Goal: Task Accomplishment & Management: Complete application form

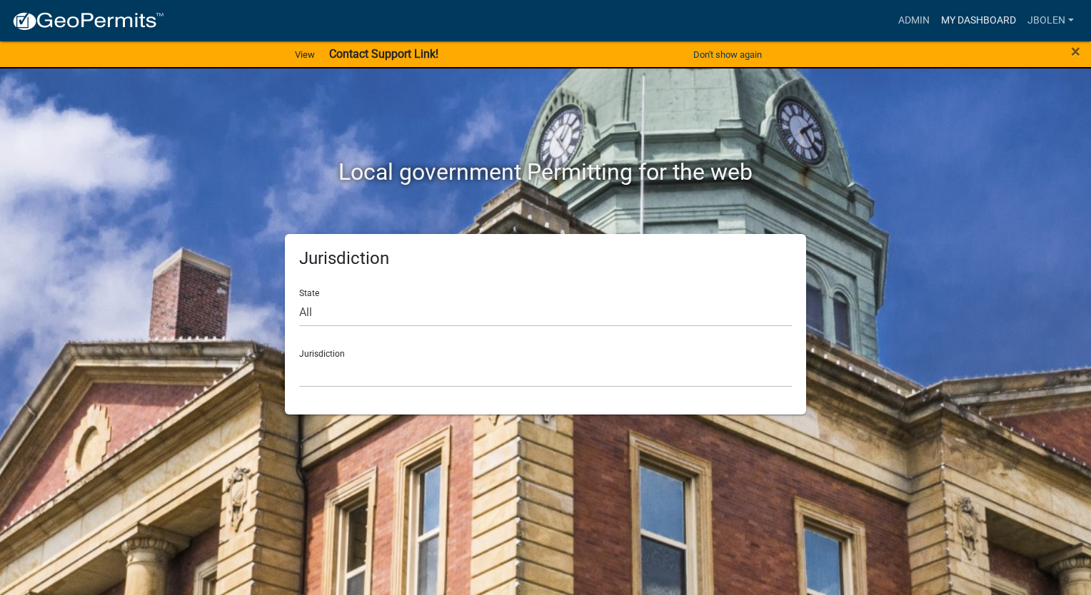
click at [978, 16] on link "My Dashboard" at bounding box center [978, 20] width 86 height 27
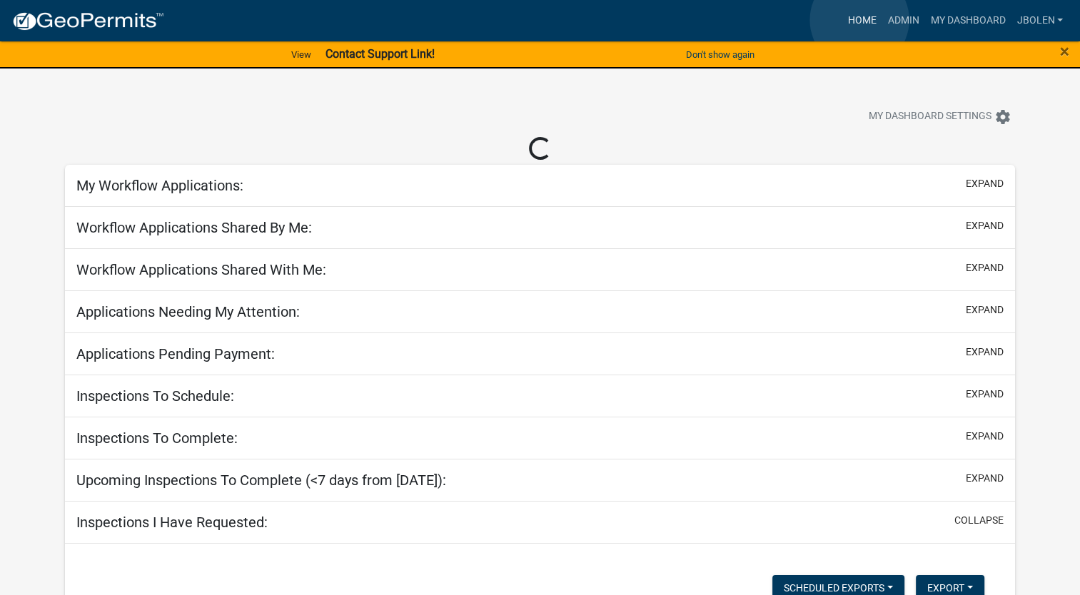
click at [860, 20] on link "Home" at bounding box center [862, 20] width 40 height 27
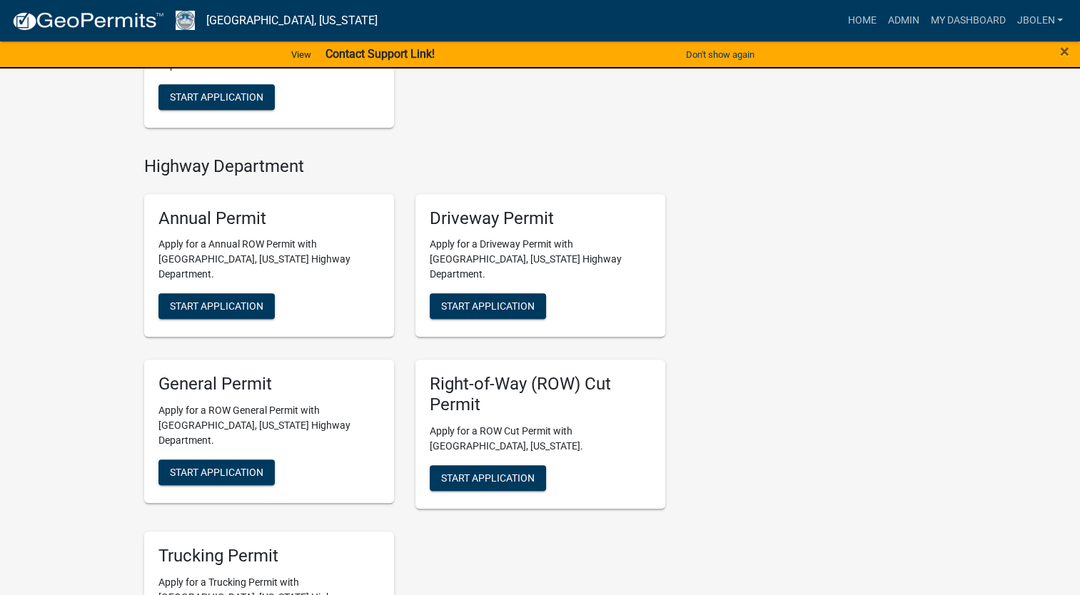
scroll to position [785, 0]
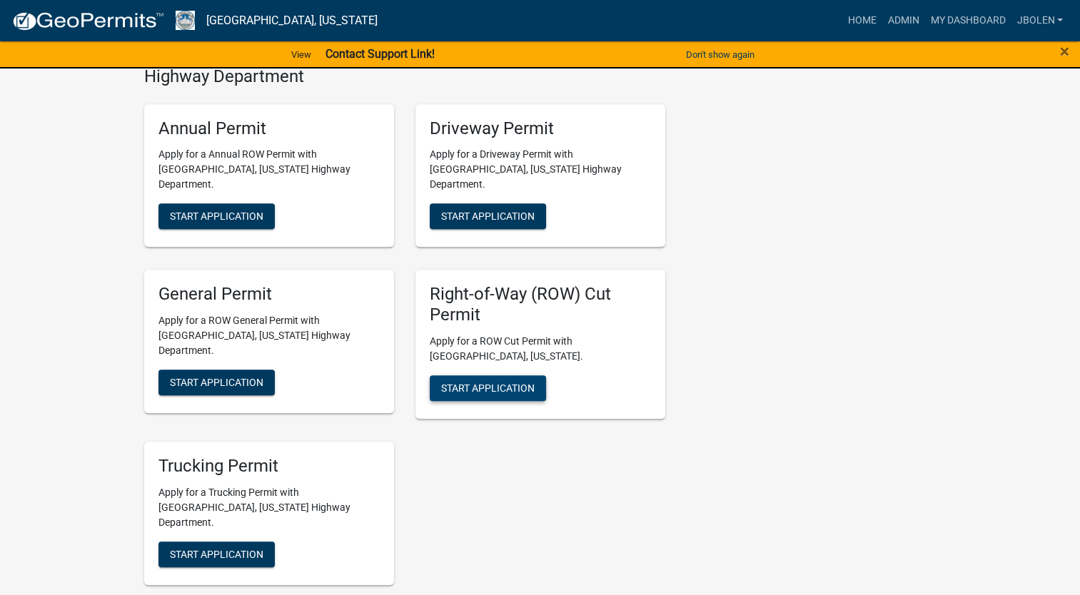
click at [506, 383] on span "Start Application" at bounding box center [488, 388] width 94 height 11
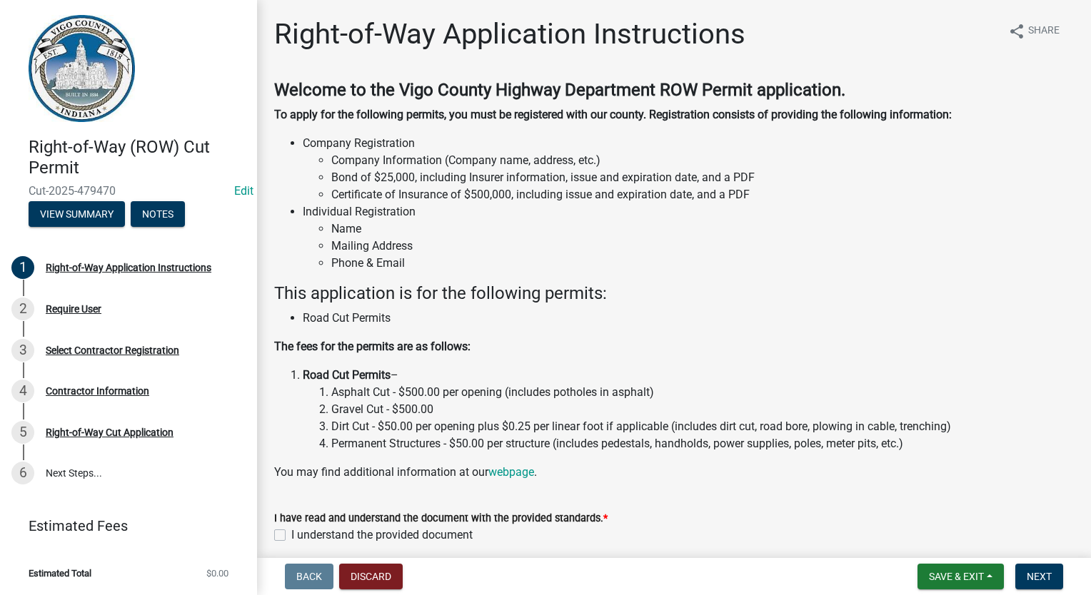
scroll to position [59, 0]
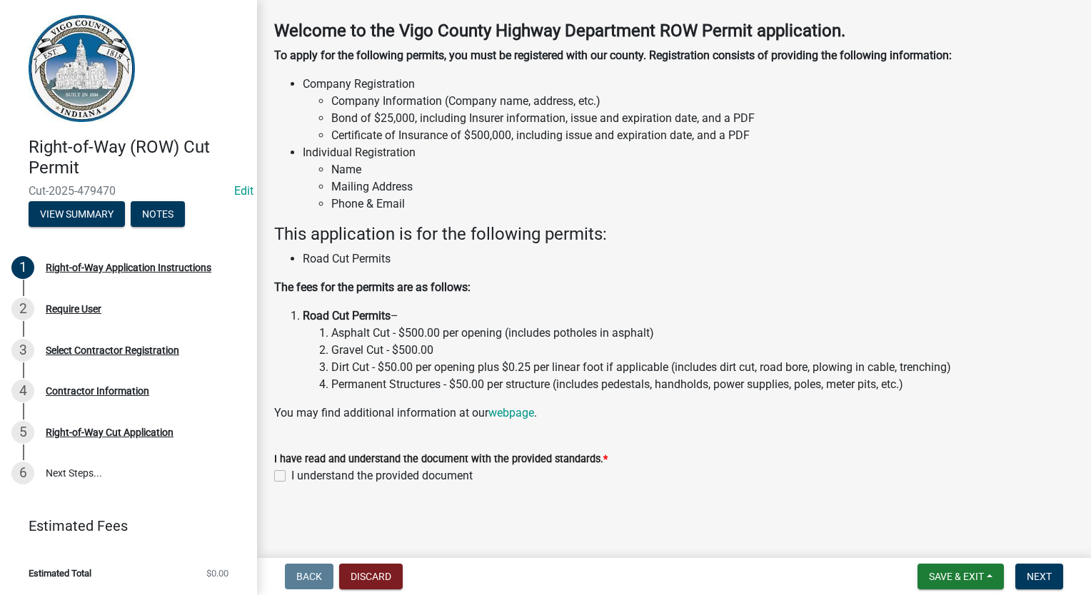
click at [291, 478] on label "I understand the provided document" at bounding box center [381, 476] width 181 height 17
click at [291, 477] on input "I understand the provided document" at bounding box center [295, 472] width 9 height 9
checkbox input "true"
click at [1029, 571] on span "Next" at bounding box center [1039, 576] width 25 height 11
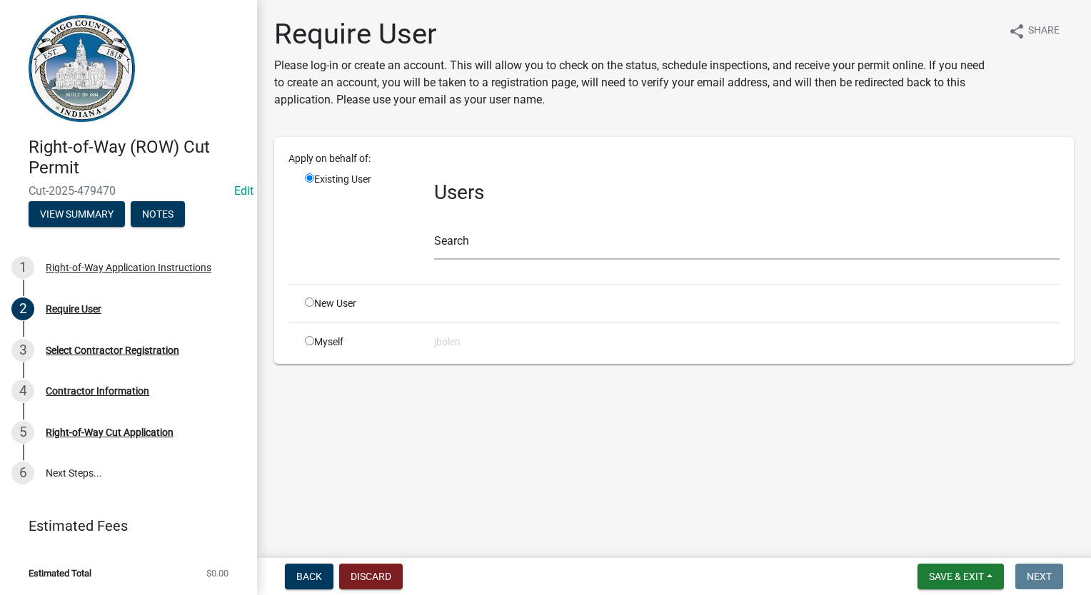
click at [311, 339] on input "radio" at bounding box center [309, 340] width 9 height 9
radio input "true"
radio input "false"
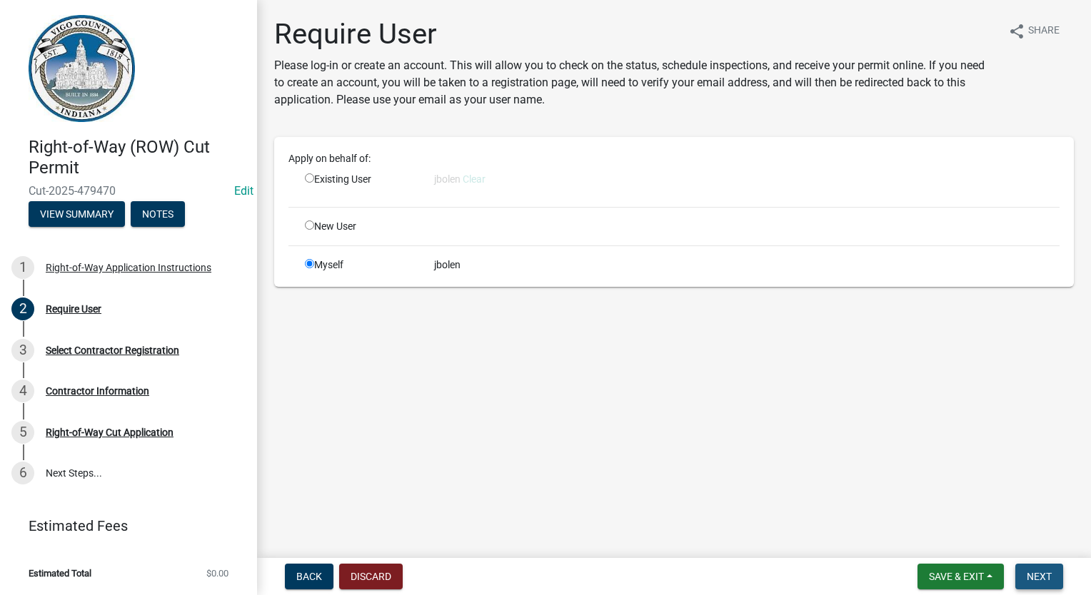
click at [1046, 575] on span "Next" at bounding box center [1039, 576] width 25 height 11
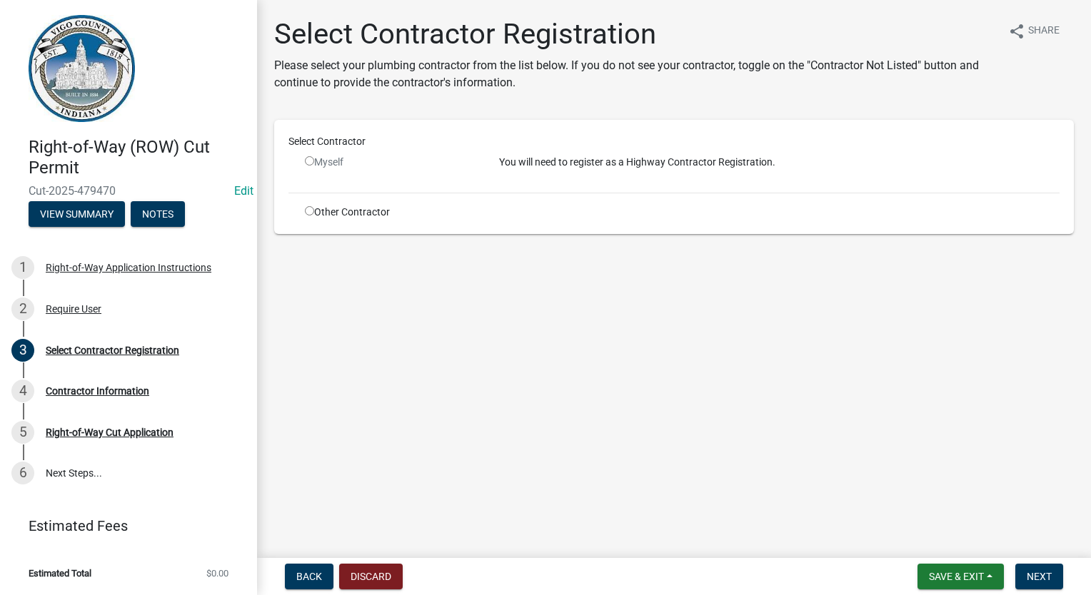
click at [311, 208] on input "radio" at bounding box center [309, 210] width 9 height 9
radio input "true"
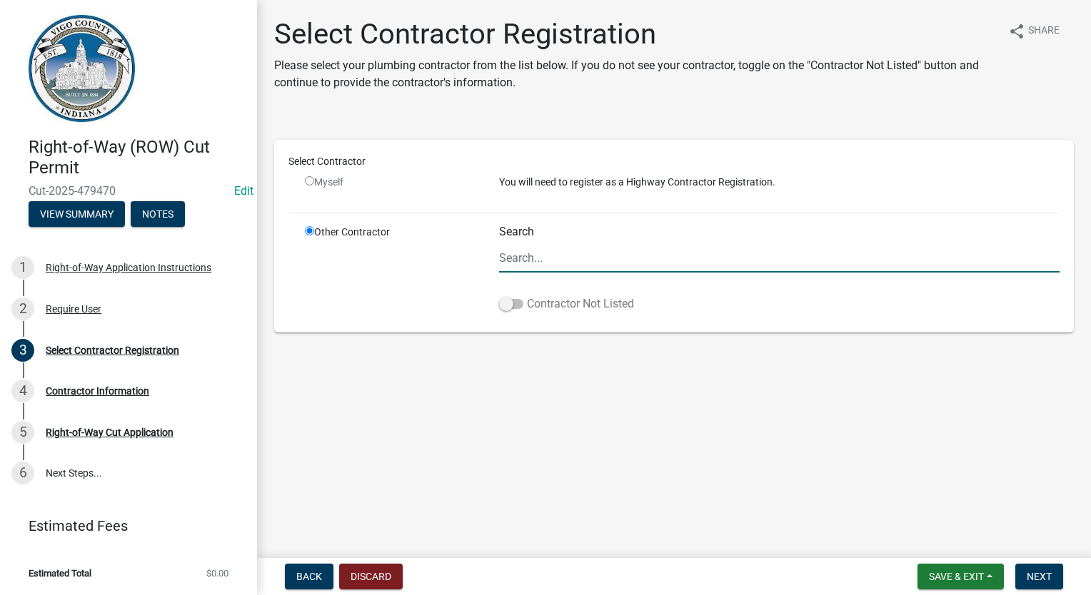
click at [510, 306] on span at bounding box center [511, 304] width 24 height 10
click at [527, 296] on input "Contractor Not Listed" at bounding box center [527, 296] width 0 height 0
click at [1057, 573] on button "Next" at bounding box center [1039, 577] width 48 height 26
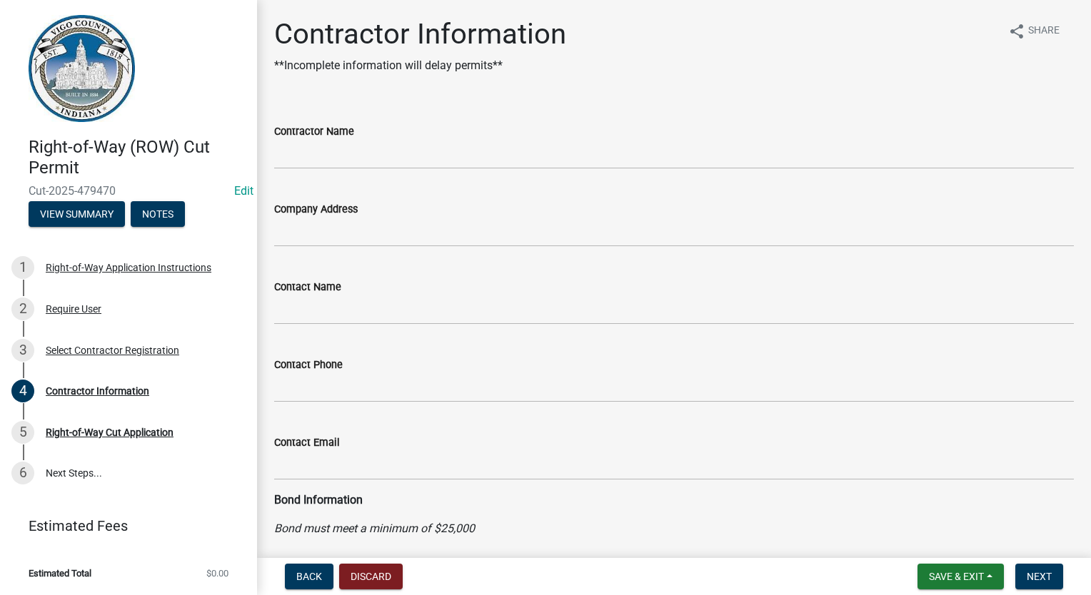
click at [386, 131] on div "Contractor Name" at bounding box center [674, 131] width 800 height 17
click at [353, 156] on input "Contractor Name" at bounding box center [674, 154] width 800 height 29
type input "CENTERPOINT ENERGY"
click at [1027, 580] on span "Next" at bounding box center [1039, 576] width 25 height 11
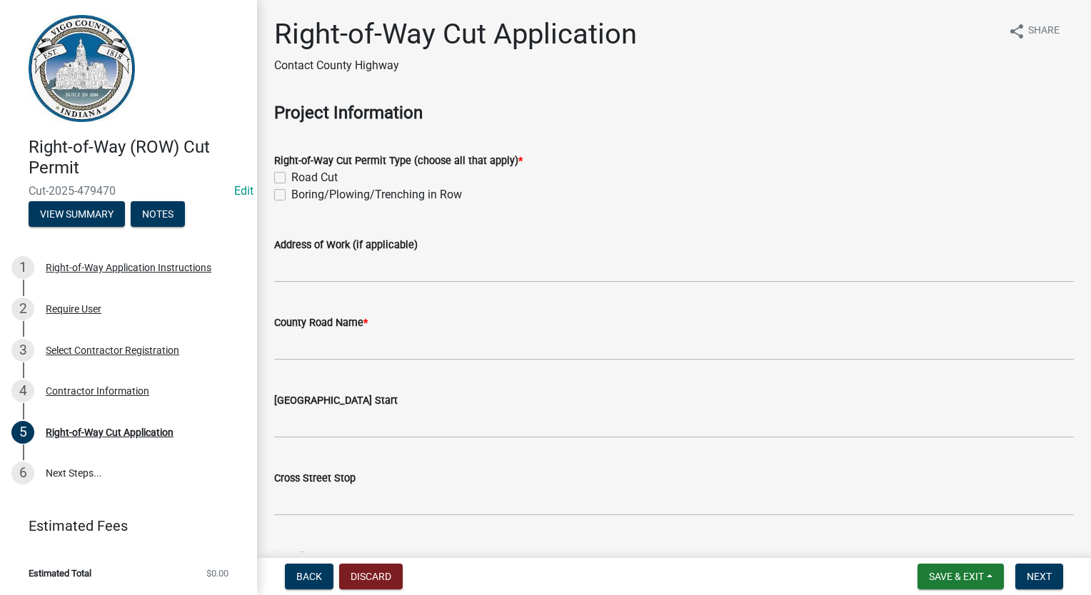
click at [274, 170] on div "Road Cut" at bounding box center [674, 177] width 800 height 17
drag, startPoint x: 276, startPoint y: 178, endPoint x: 284, endPoint y: 198, distance: 20.8
click at [291, 178] on label "Road Cut" at bounding box center [314, 177] width 46 height 17
click at [291, 178] on input "Road Cut" at bounding box center [295, 173] width 9 height 9
checkbox input "true"
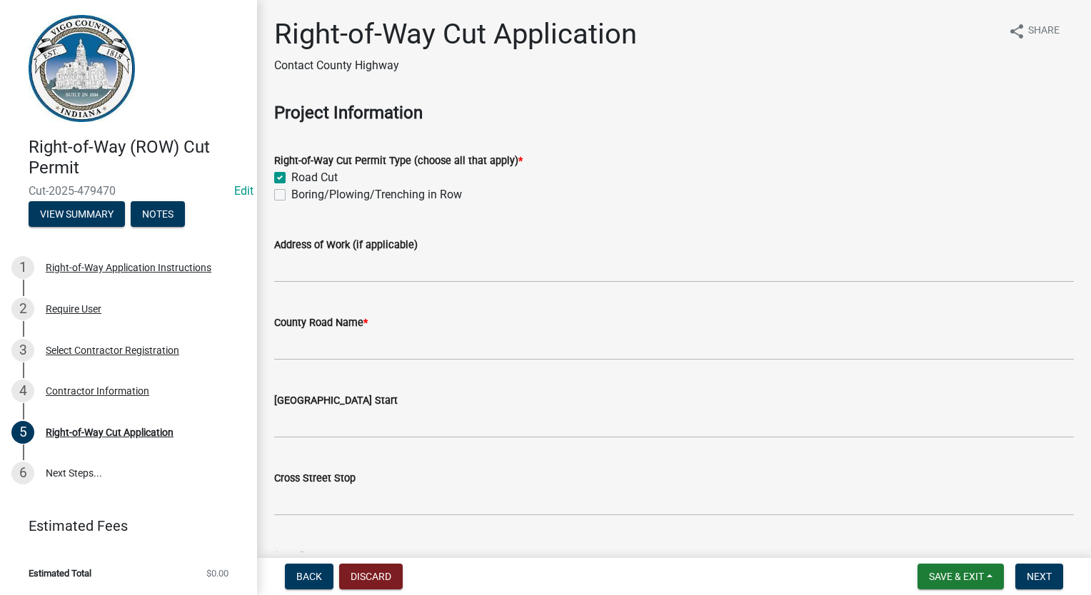
checkbox input "false"
click at [289, 253] on div "Address of Work (if applicable)" at bounding box center [674, 244] width 800 height 17
click at [288, 264] on input "Address of Work (if applicable)" at bounding box center [674, 267] width 800 height 29
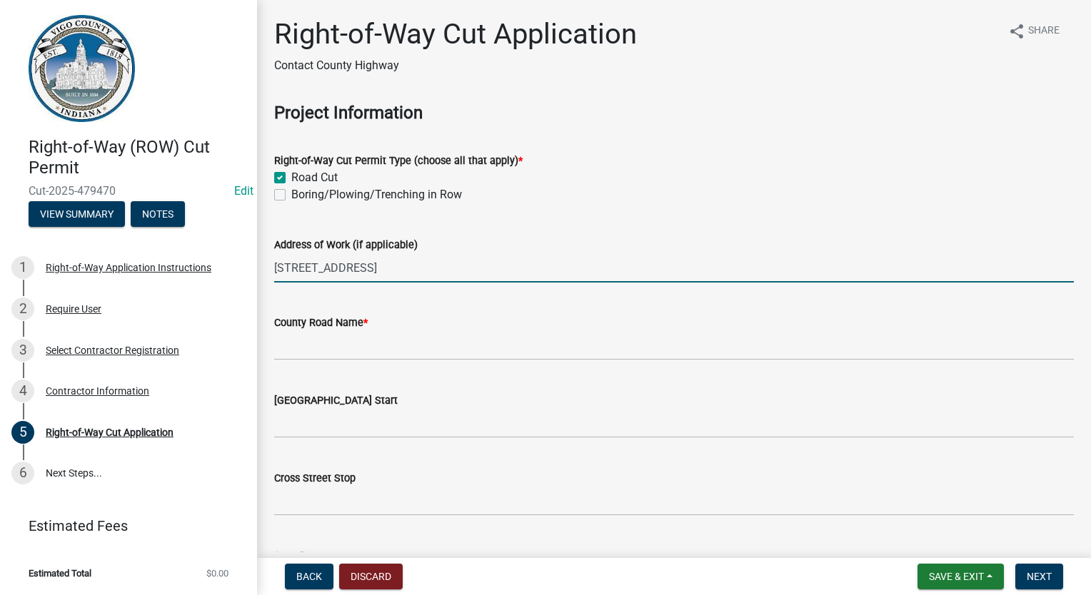
type input "[STREET_ADDRESS]"
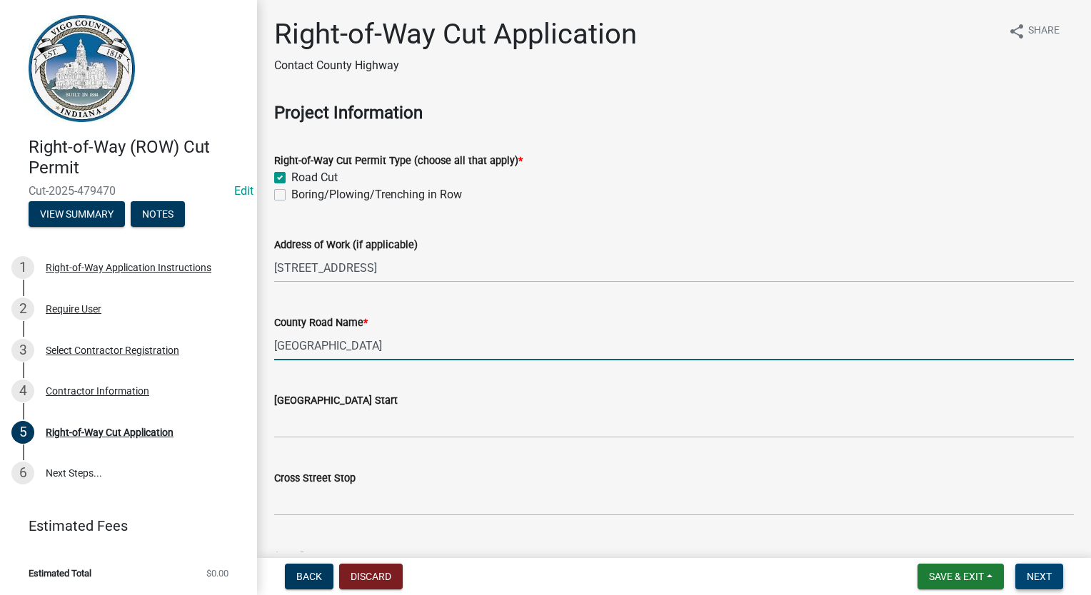
type input "[GEOGRAPHIC_DATA]"
click at [1034, 578] on span "Next" at bounding box center [1039, 576] width 25 height 11
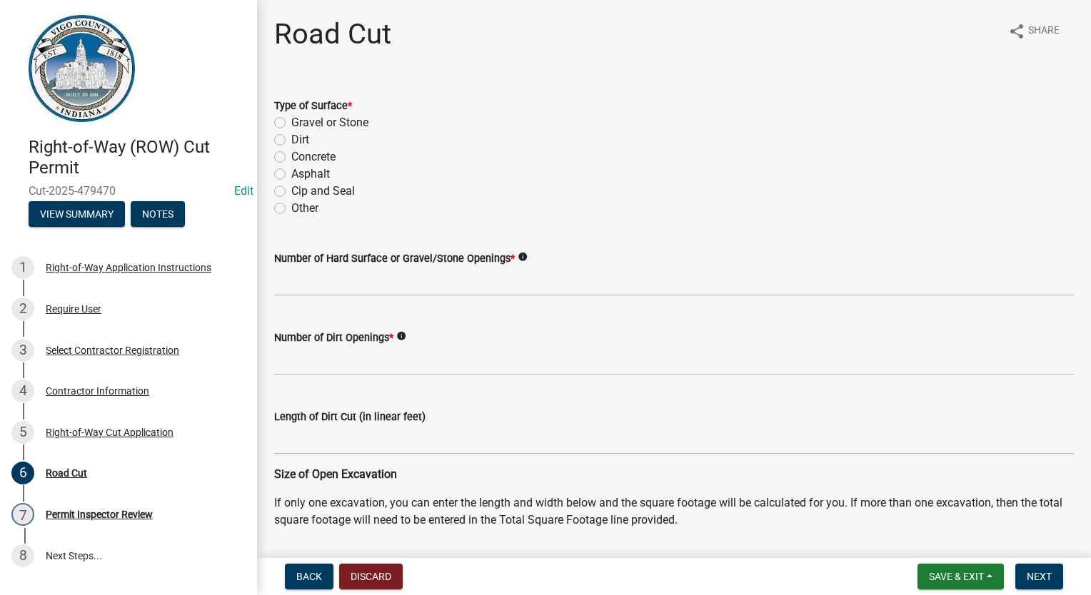
click at [291, 175] on label "Asphalt" at bounding box center [310, 174] width 39 height 17
click at [291, 175] on input "Asphalt" at bounding box center [295, 170] width 9 height 9
radio input "true"
click at [291, 143] on label "Dirt" at bounding box center [300, 139] width 18 height 17
click at [291, 141] on input "Dirt" at bounding box center [295, 135] width 9 height 9
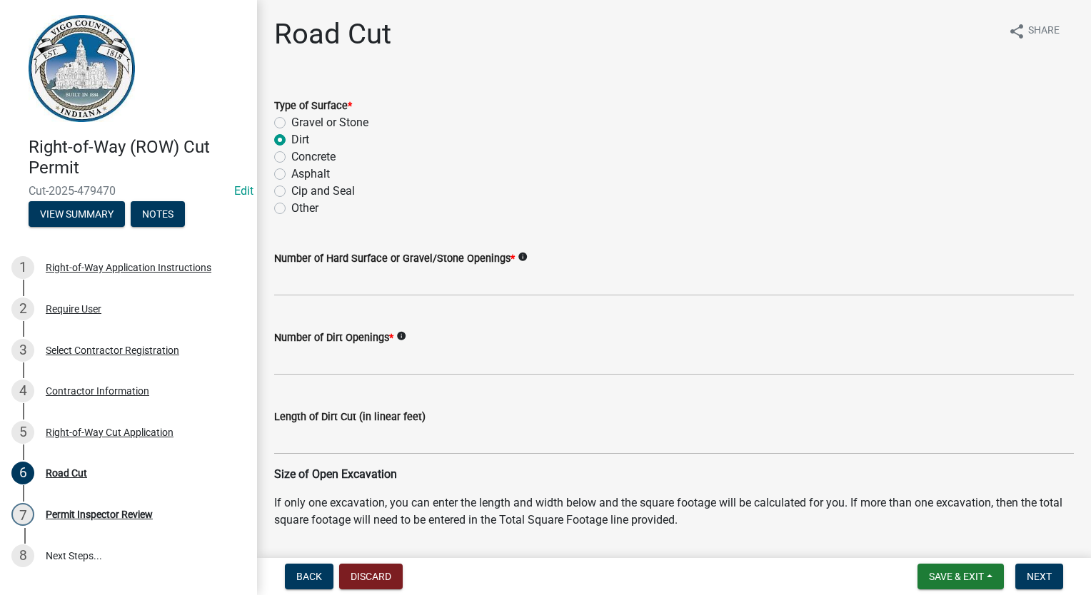
radio input "true"
click at [351, 275] on input "text" at bounding box center [674, 281] width 800 height 29
type input "0"
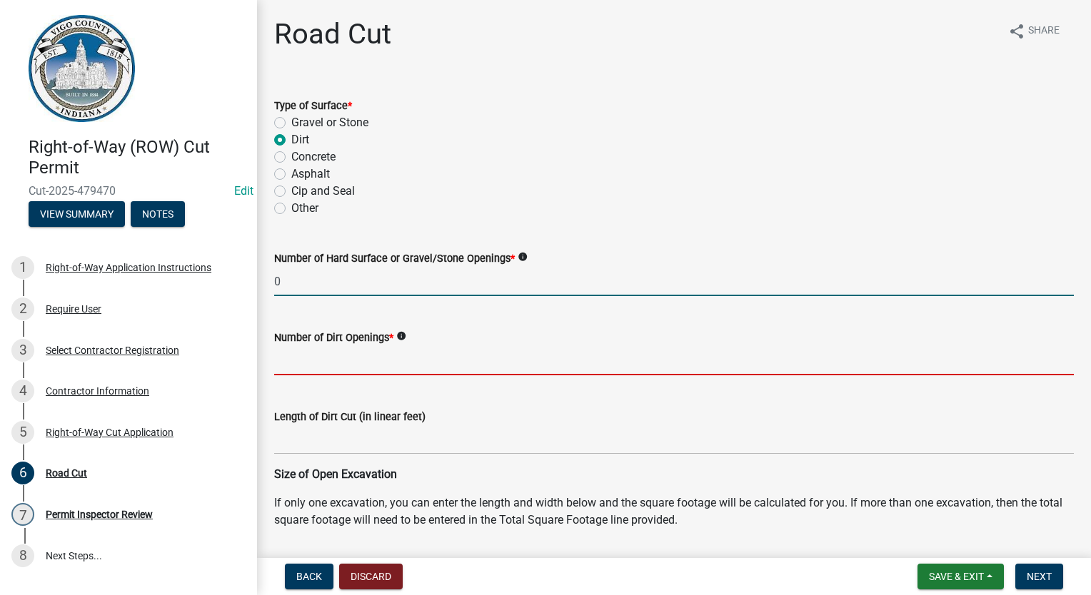
click at [329, 366] on input "text" at bounding box center [674, 360] width 800 height 29
type input "1"
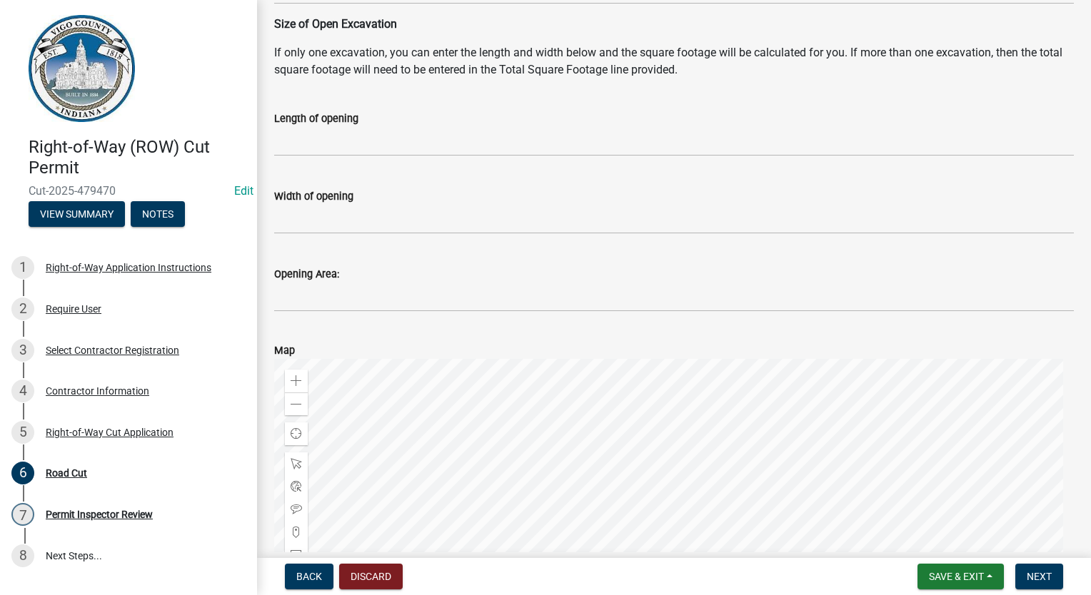
scroll to position [714, 0]
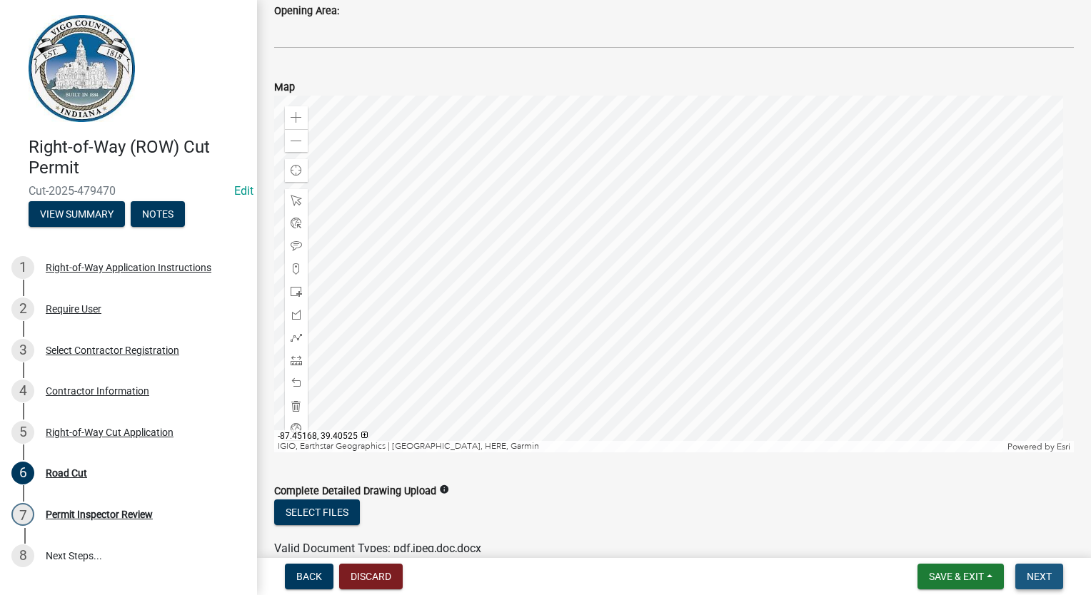
click at [1035, 578] on span "Next" at bounding box center [1039, 576] width 25 height 11
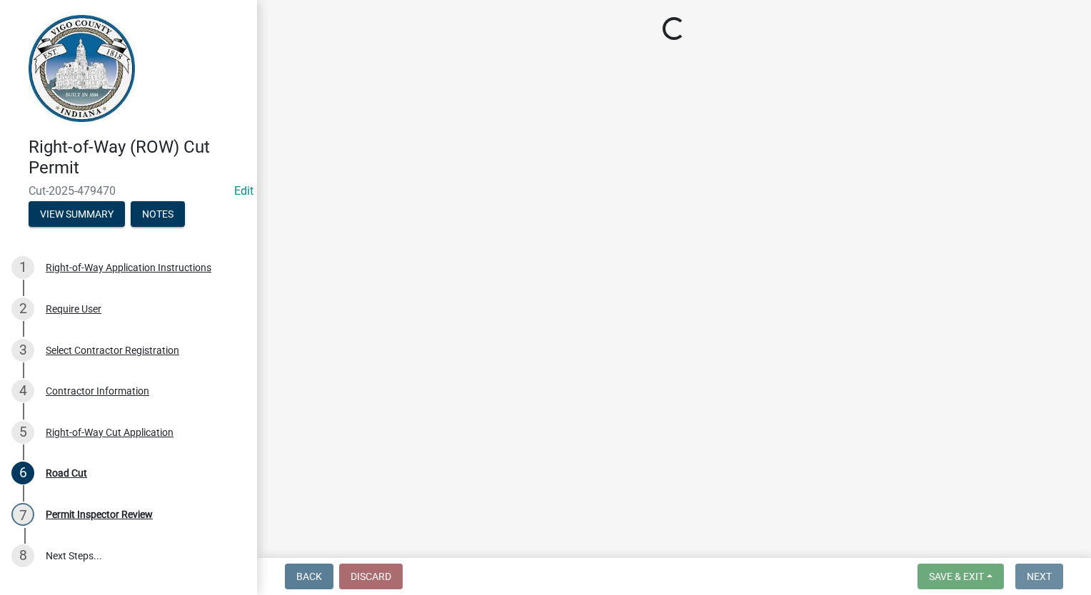
scroll to position [0, 0]
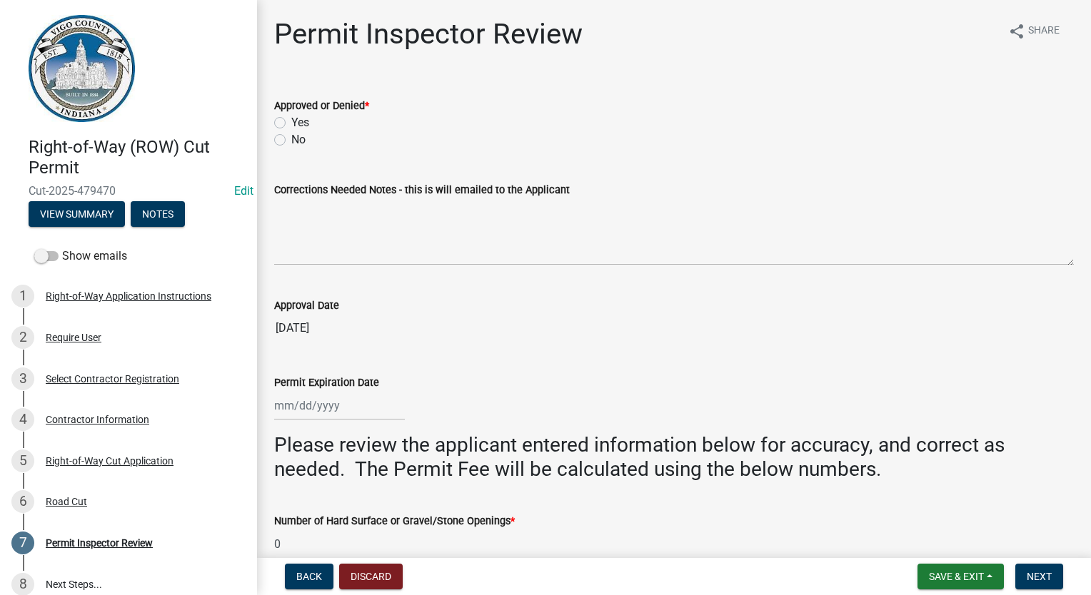
click at [291, 121] on label "Yes" at bounding box center [300, 122] width 18 height 17
click at [291, 121] on input "Yes" at bounding box center [295, 118] width 9 height 9
radio input "true"
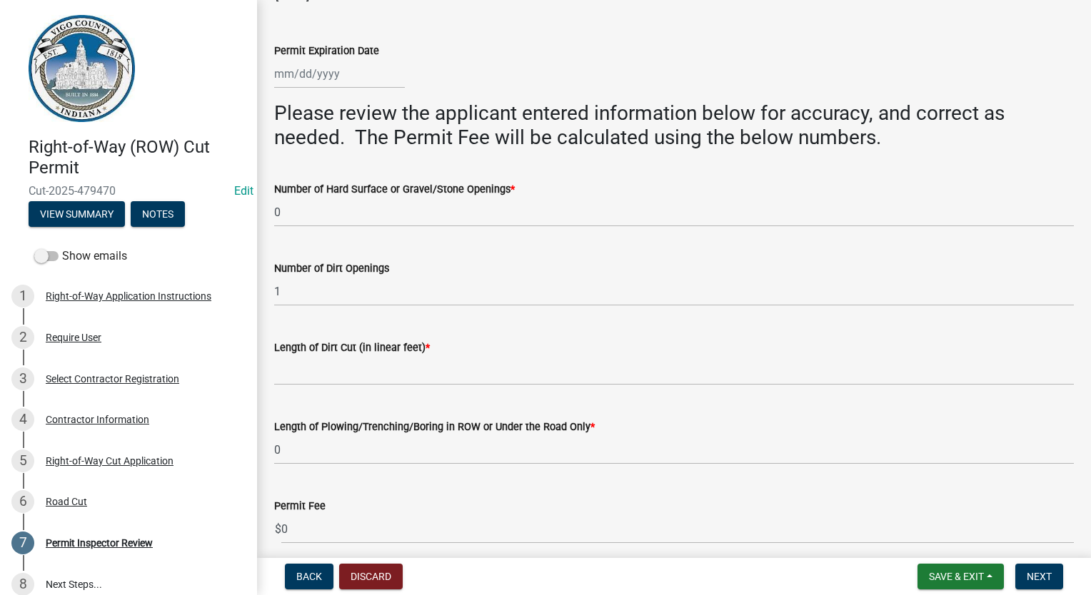
scroll to position [332, 0]
click at [306, 384] on input "Length of Dirt Cut (in linear feet) *" at bounding box center [674, 370] width 800 height 29
type input "0"
select select "9"
select select "2025"
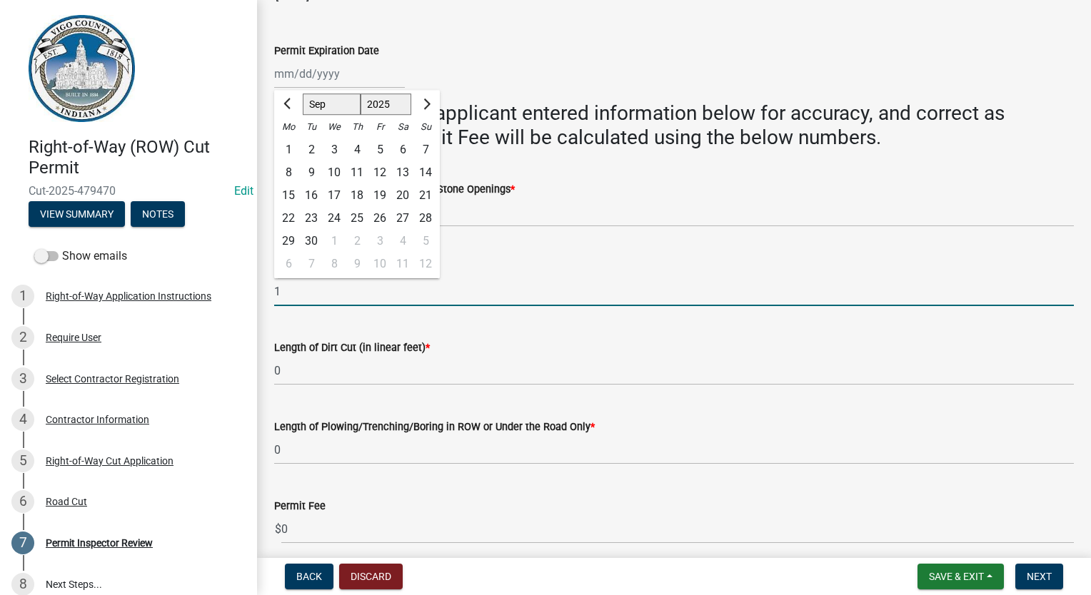
click at [583, 289] on input "1" at bounding box center [674, 291] width 800 height 29
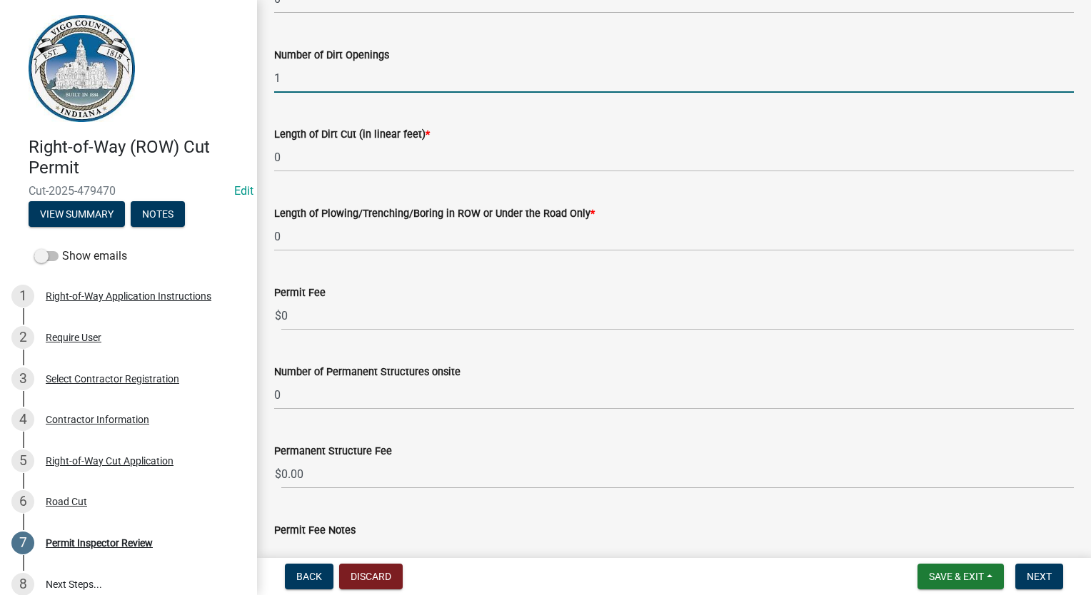
scroll to position [546, 0]
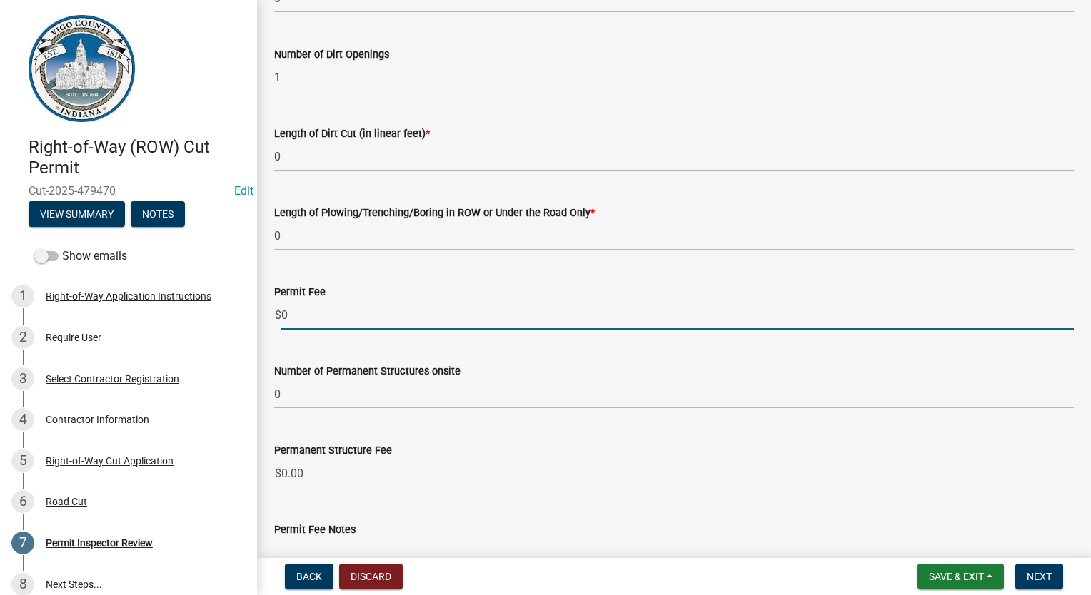
drag, startPoint x: 303, startPoint y: 321, endPoint x: 284, endPoint y: 318, distance: 19.5
click at [284, 318] on input "0" at bounding box center [677, 315] width 792 height 29
type input "30.00"
click at [1046, 566] on button "Next" at bounding box center [1039, 577] width 48 height 26
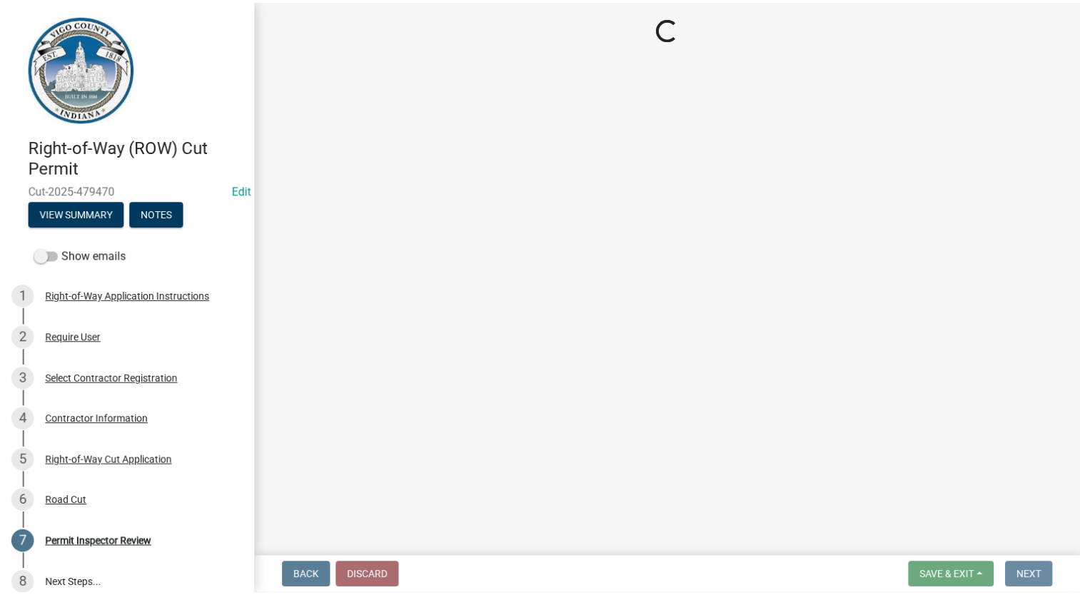
scroll to position [0, 0]
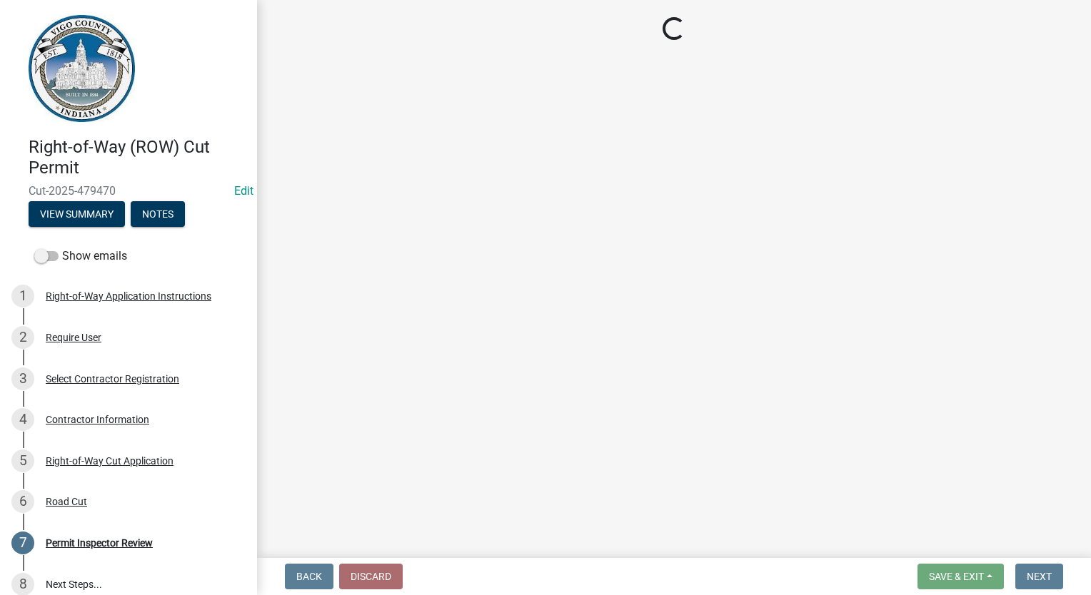
select select "3: 3"
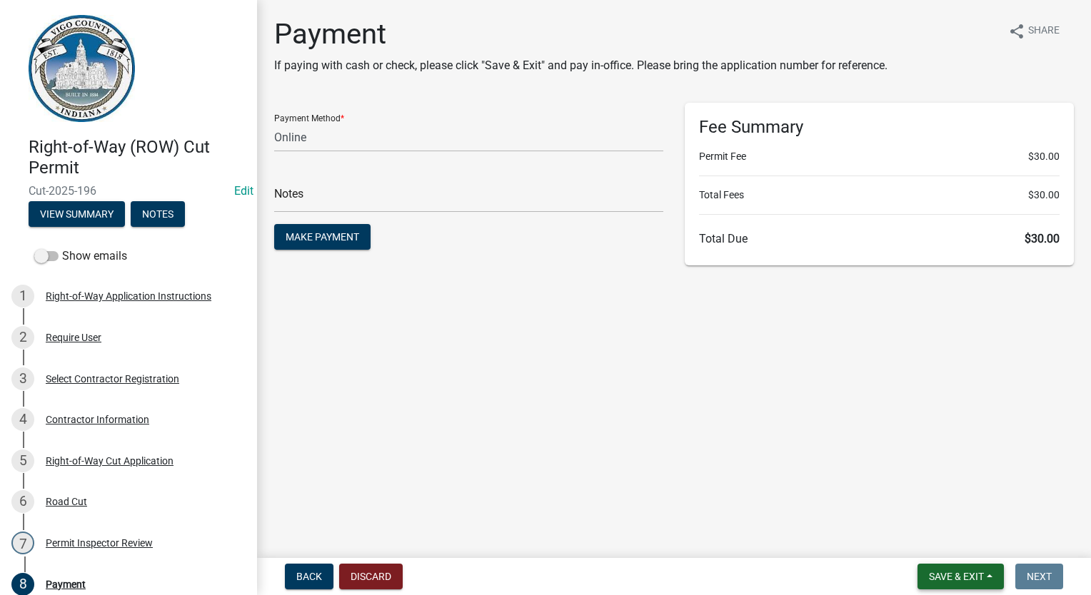
click at [951, 581] on span "Save & Exit" at bounding box center [956, 576] width 55 height 11
click at [947, 550] on button "Save & Exit" at bounding box center [947, 540] width 114 height 34
